Goal: Find specific page/section: Find specific page/section

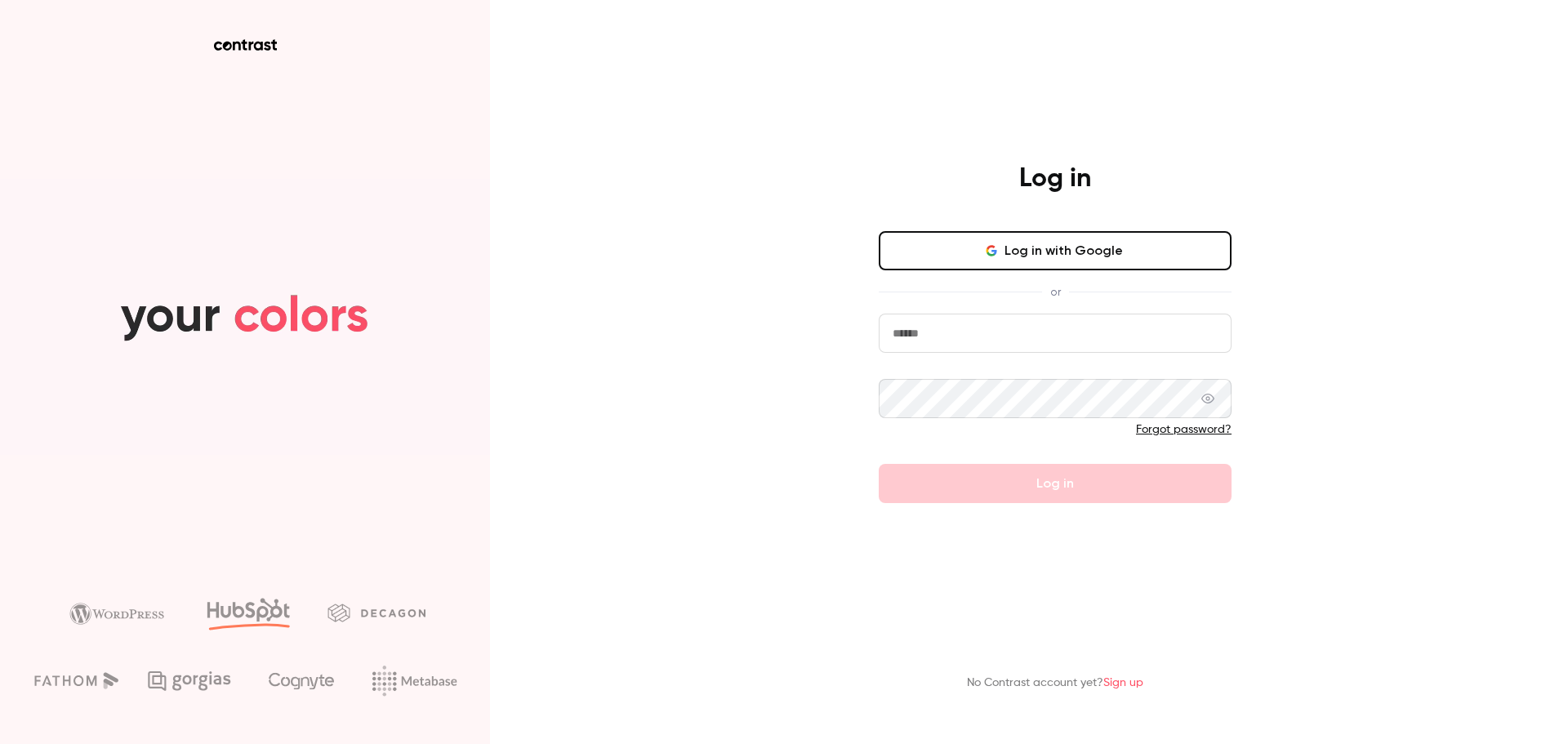
click at [955, 336] on input "email" at bounding box center [1056, 333] width 353 height 39
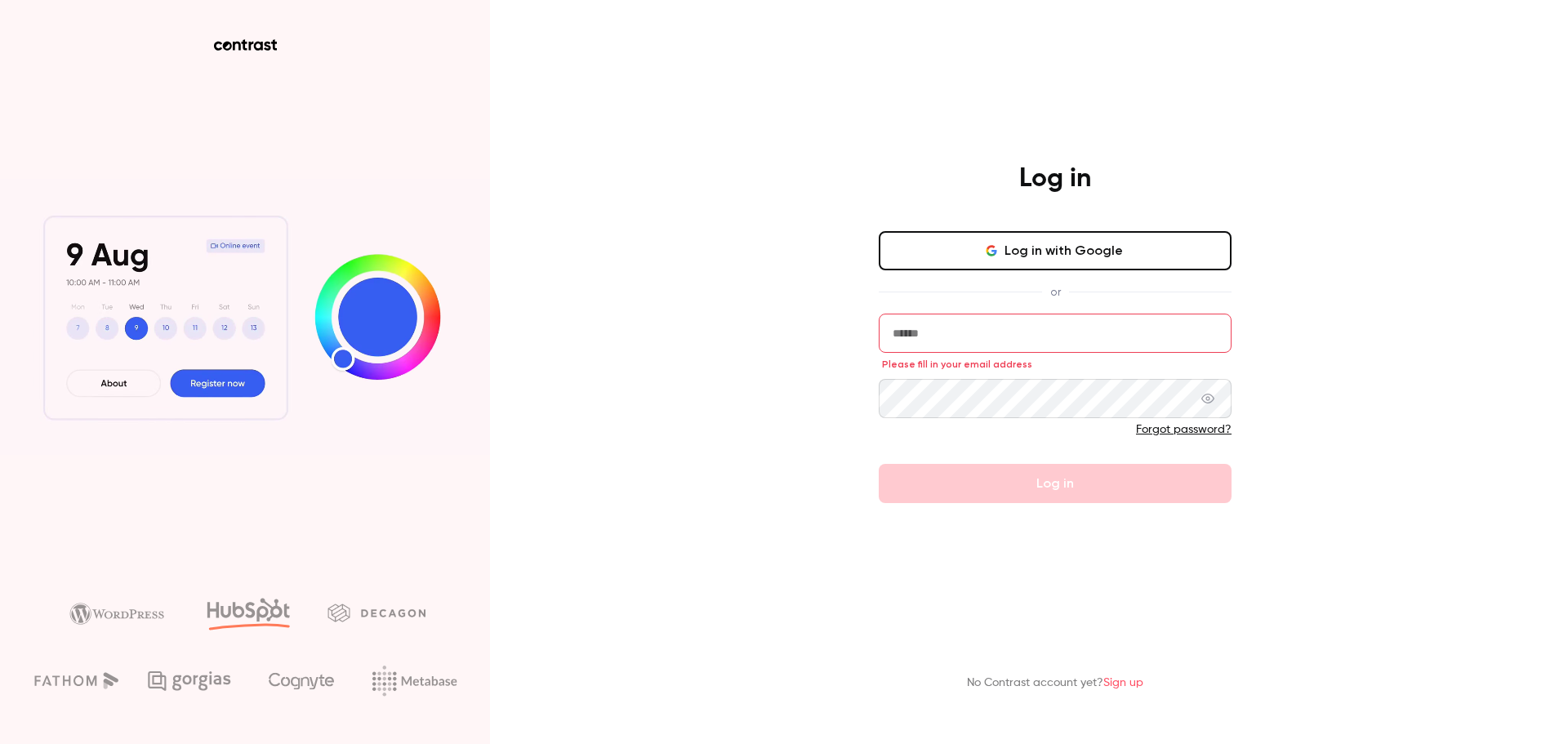
type input "**********"
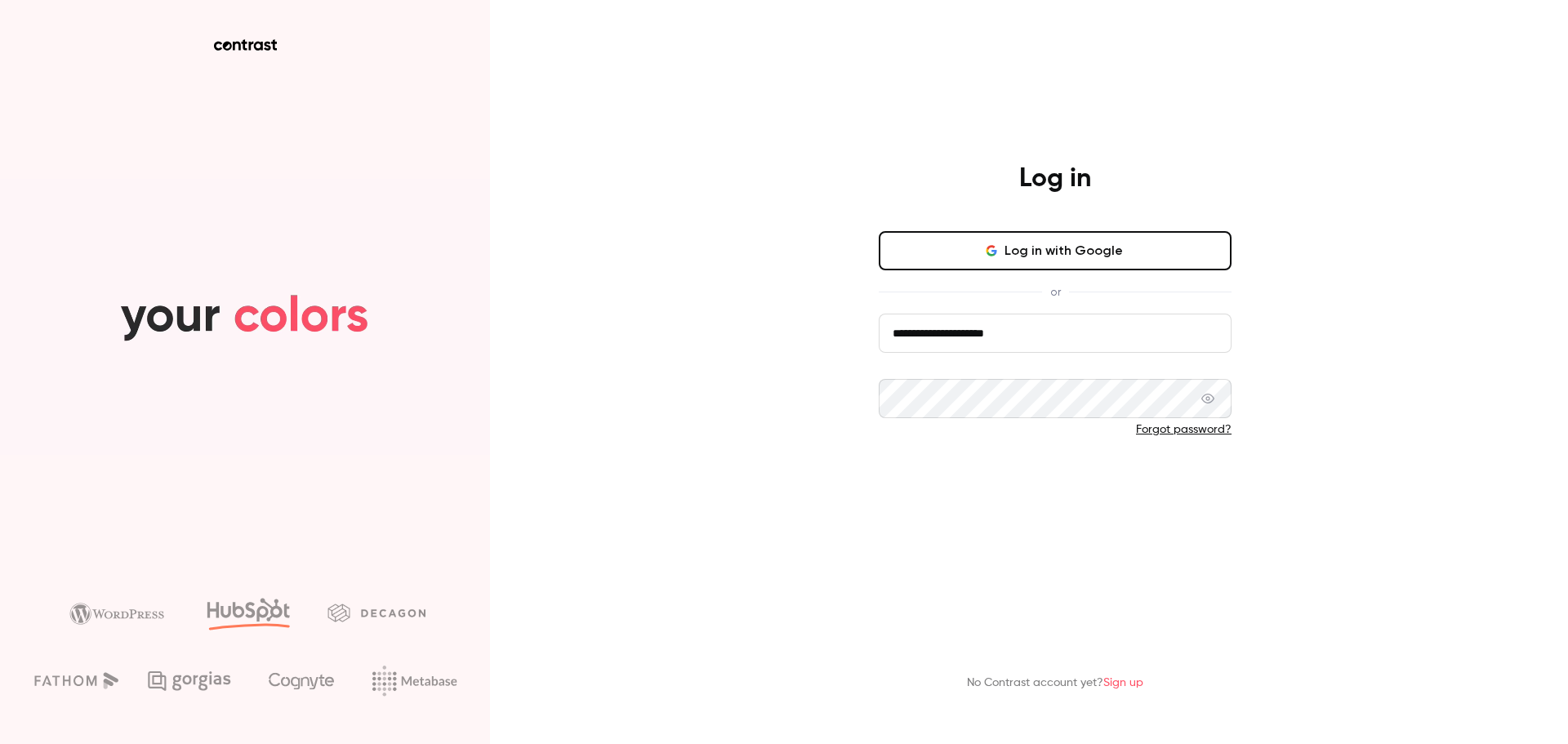
click at [996, 495] on button "Log in" at bounding box center [1056, 484] width 353 height 39
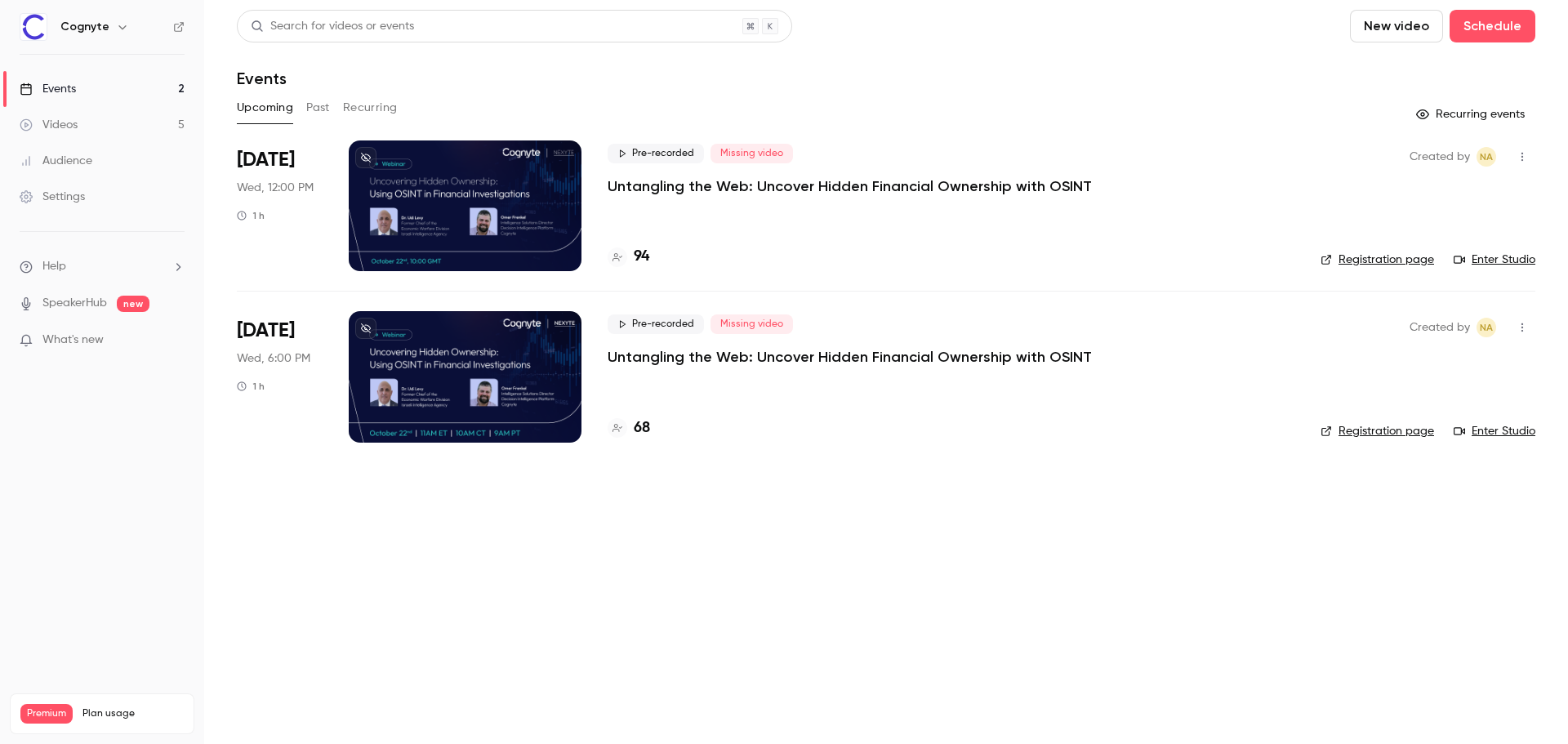
click at [415, 197] on div at bounding box center [465, 206] width 232 height 131
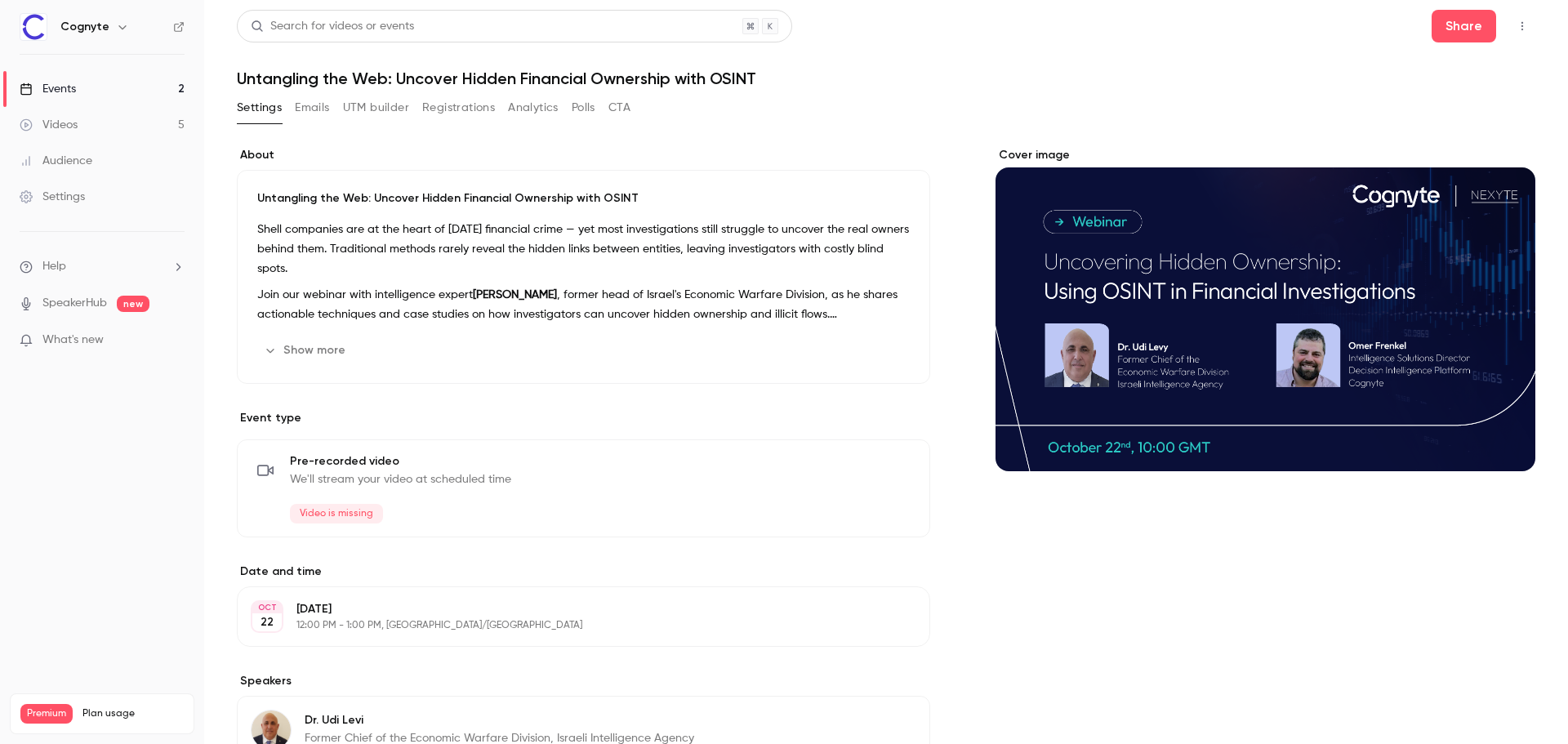
click at [311, 106] on button "Emails" at bounding box center [312, 108] width 35 height 26
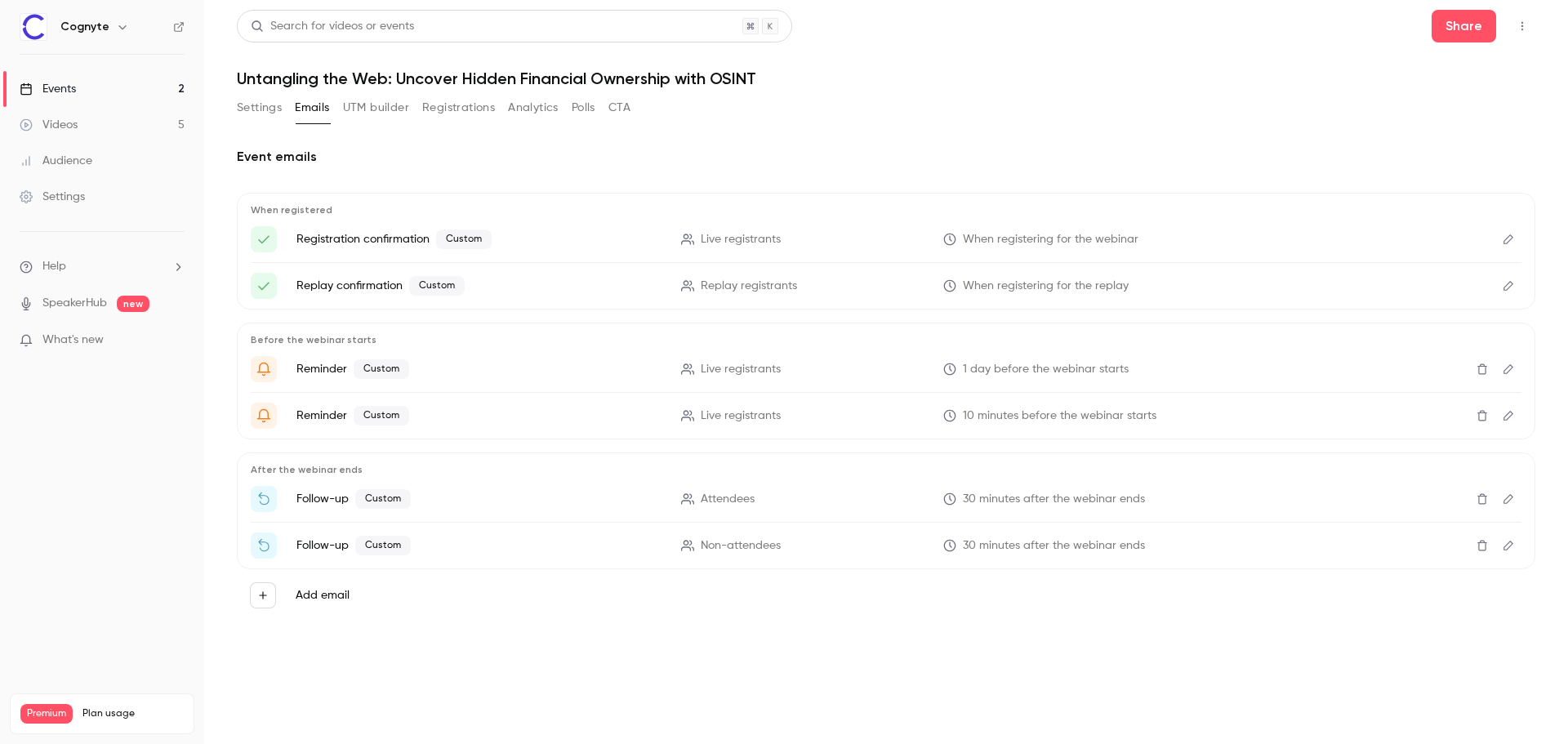
click at [396, 108] on button "UTM builder" at bounding box center [376, 108] width 66 height 26
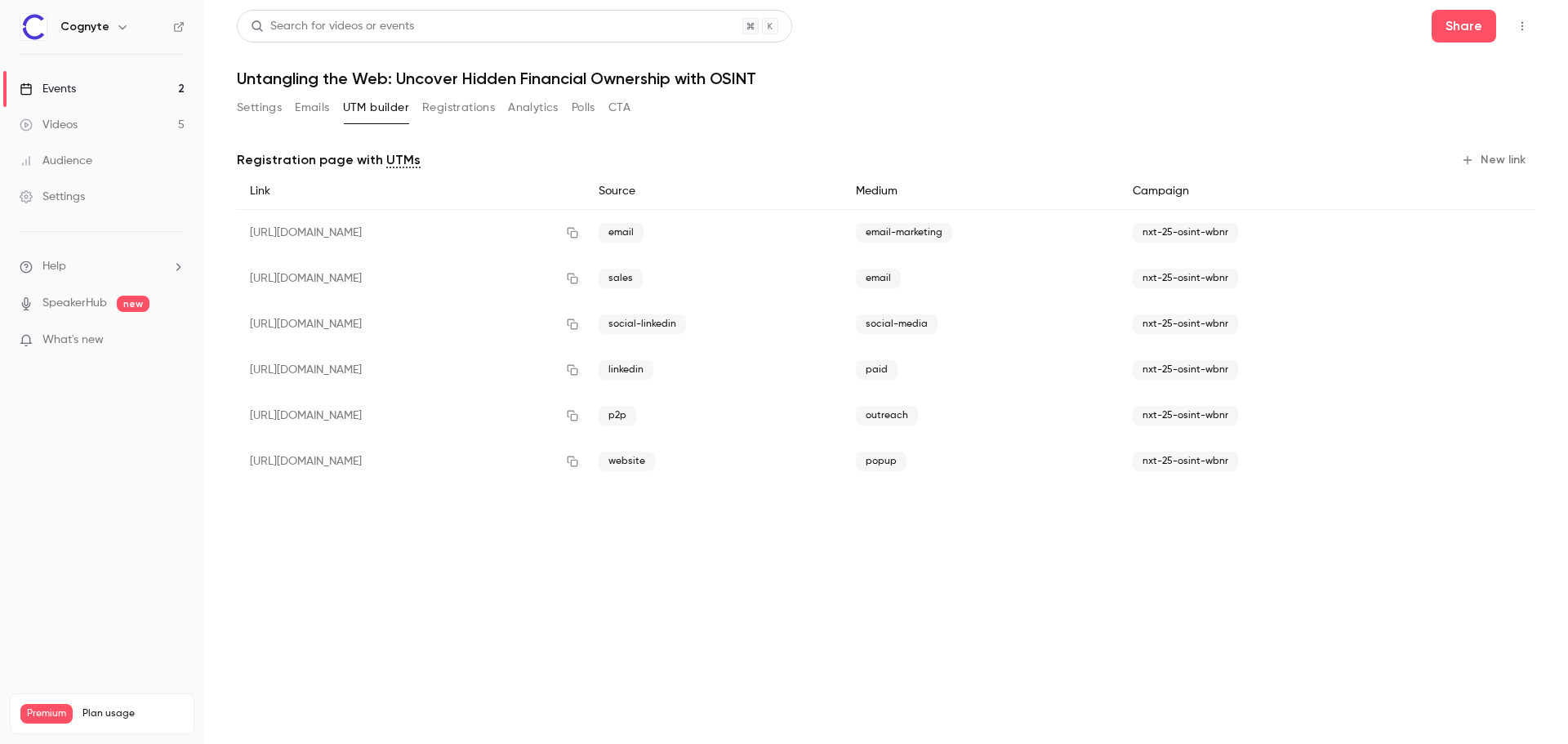
click at [445, 99] on button "Registrations" at bounding box center [458, 108] width 73 height 26
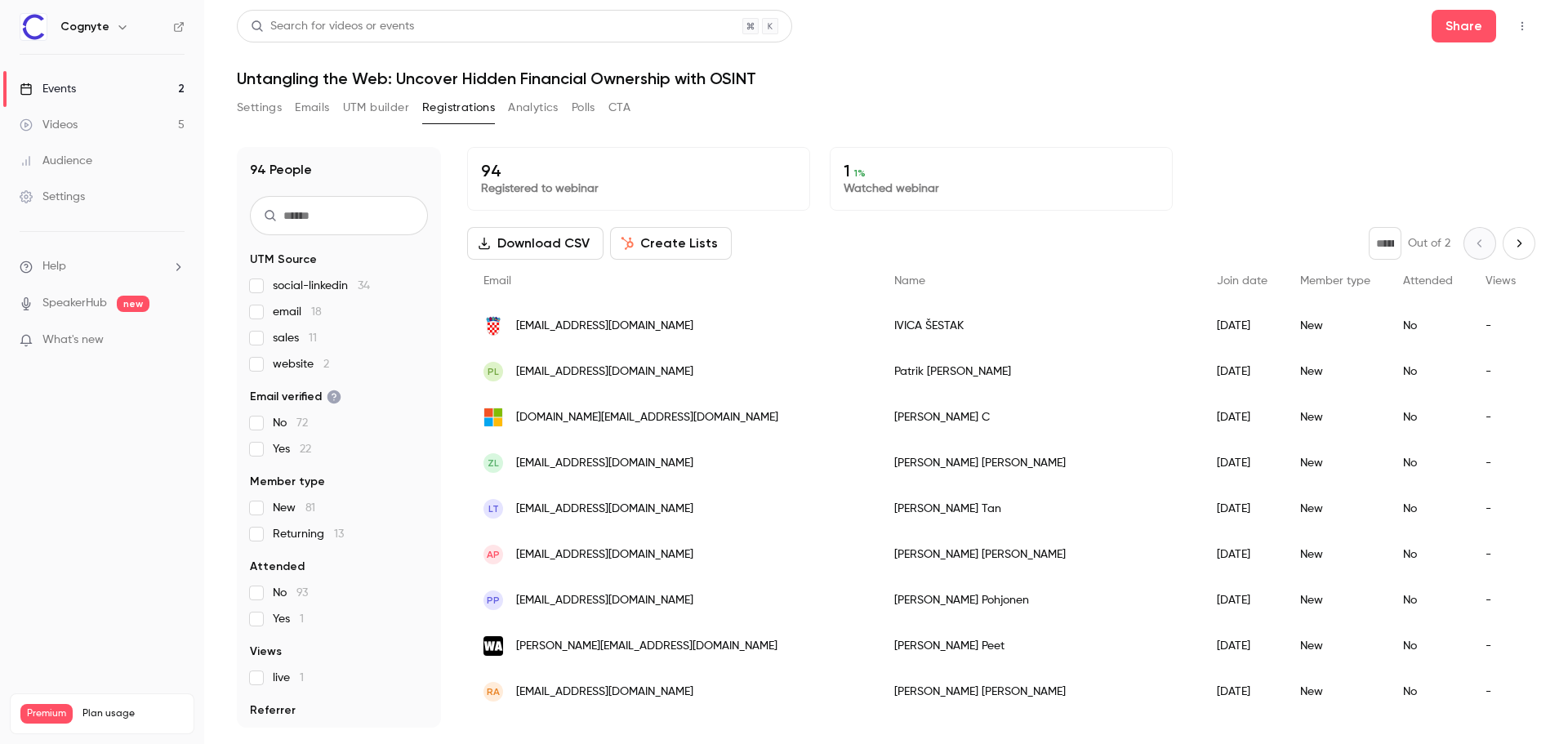
click at [60, 73] on link "Events 2" at bounding box center [102, 89] width 204 height 36
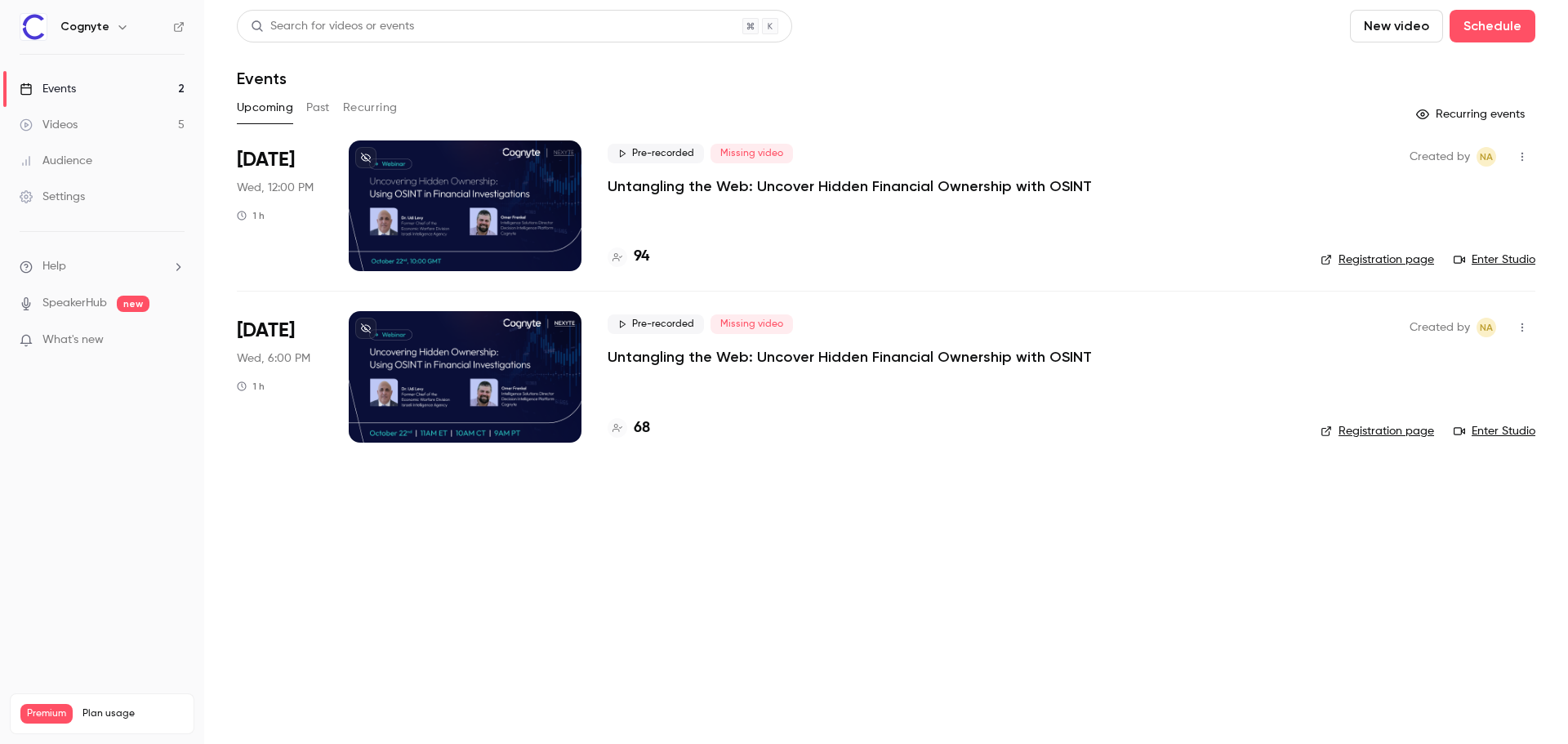
click at [534, 363] on div at bounding box center [465, 376] width 232 height 131
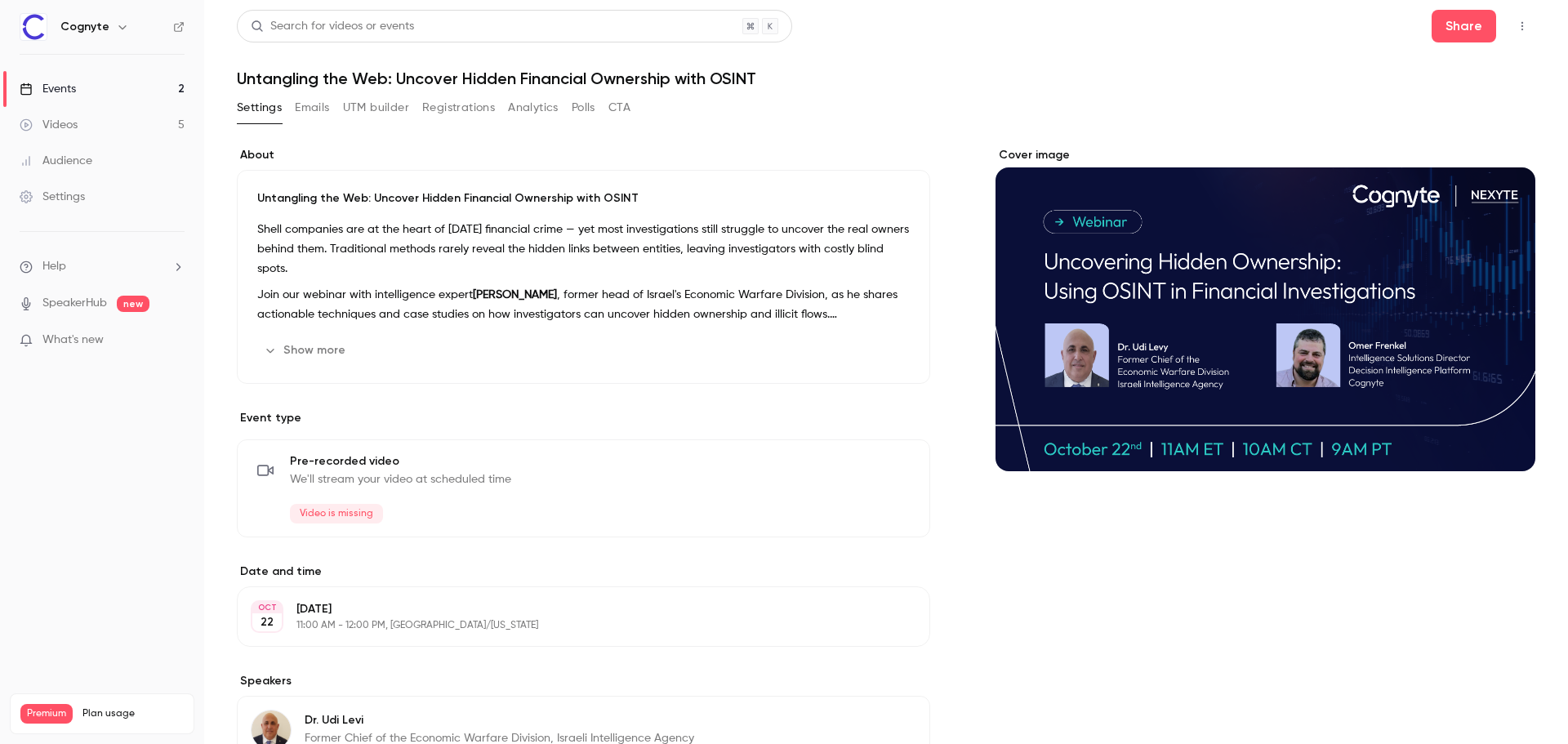
click at [456, 108] on button "Registrations" at bounding box center [458, 108] width 73 height 26
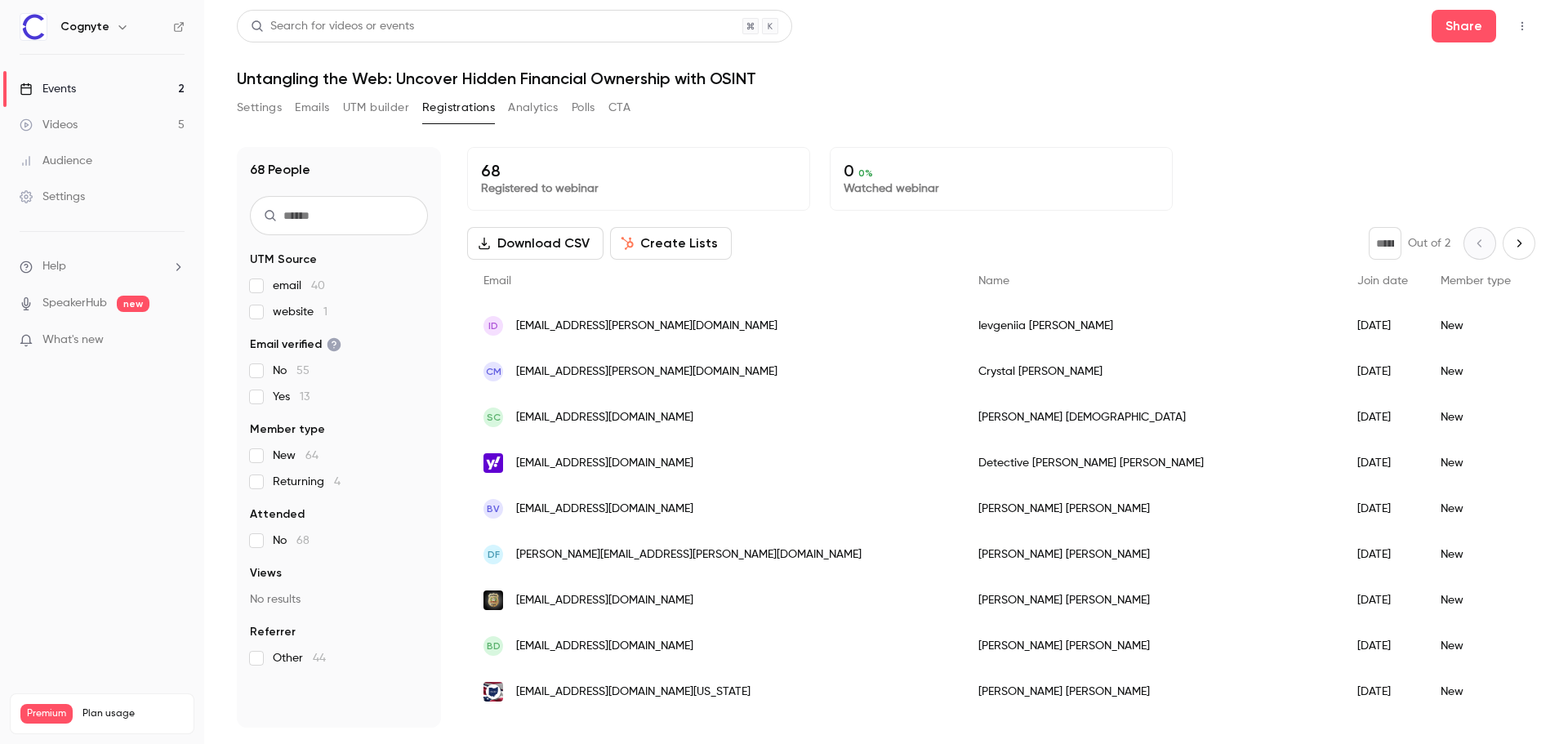
click at [53, 77] on link "Events 2" at bounding box center [102, 89] width 204 height 36
